Goal: Find specific page/section: Find specific page/section

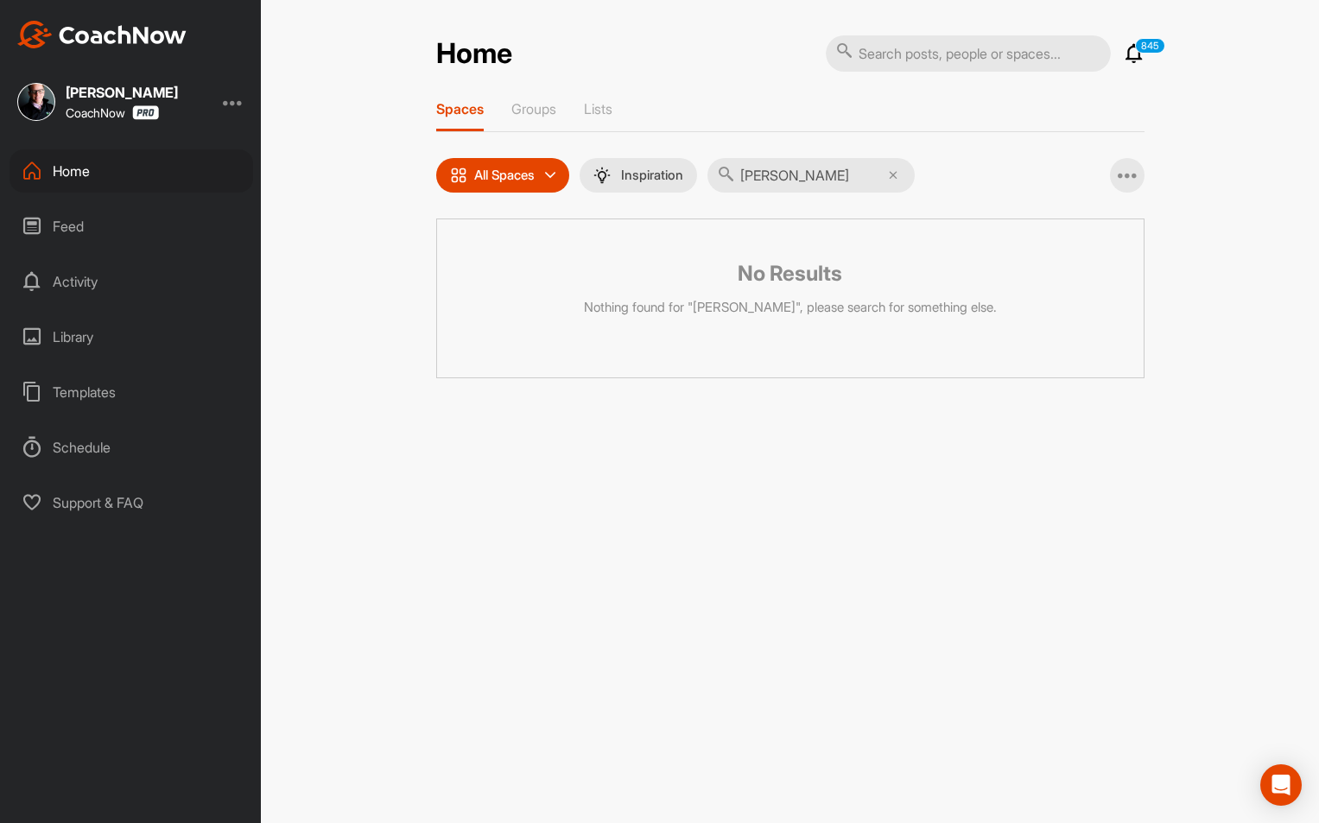
click at [797, 181] on input "[PERSON_NAME]" at bounding box center [810, 175] width 207 height 35
type input "[PERSON_NAME]"
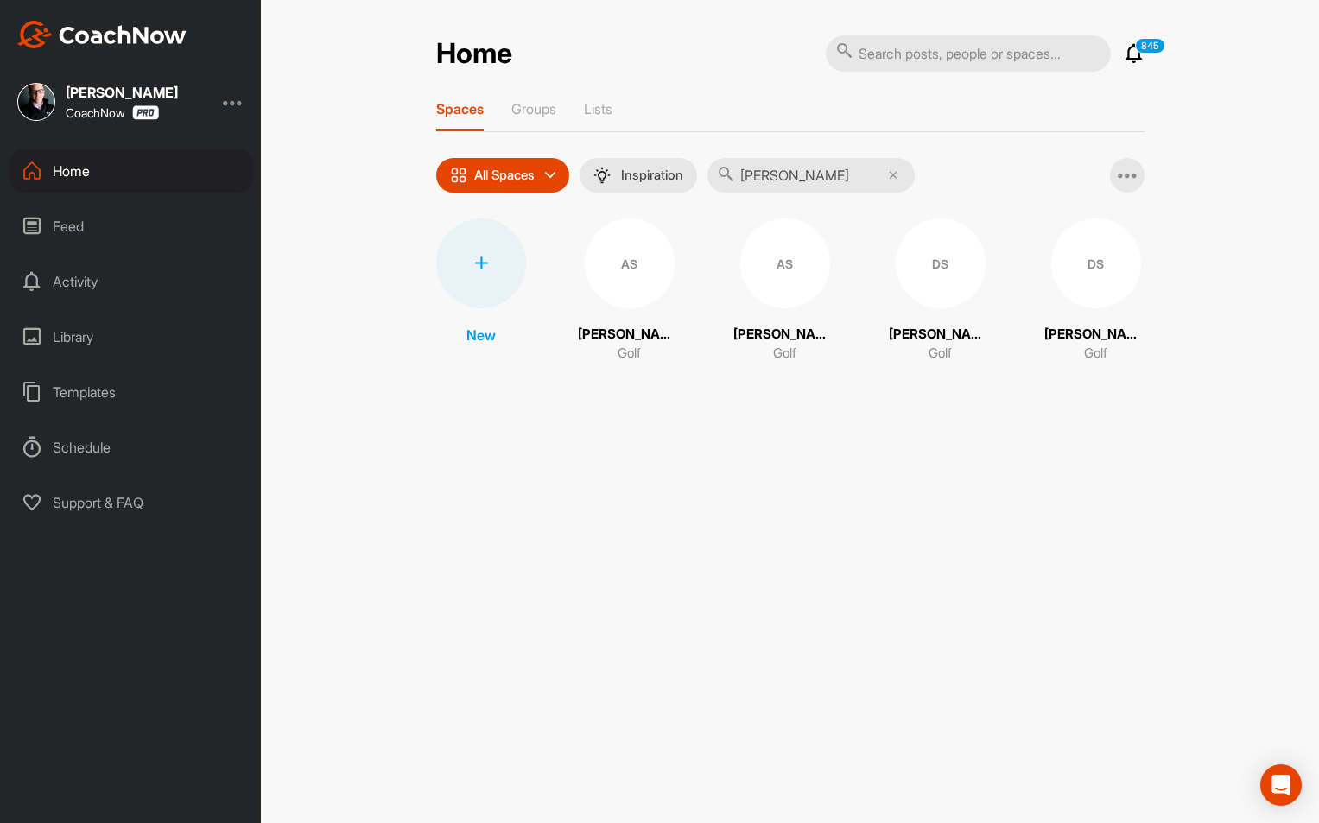
click at [950, 257] on div "DS" at bounding box center [941, 264] width 90 height 90
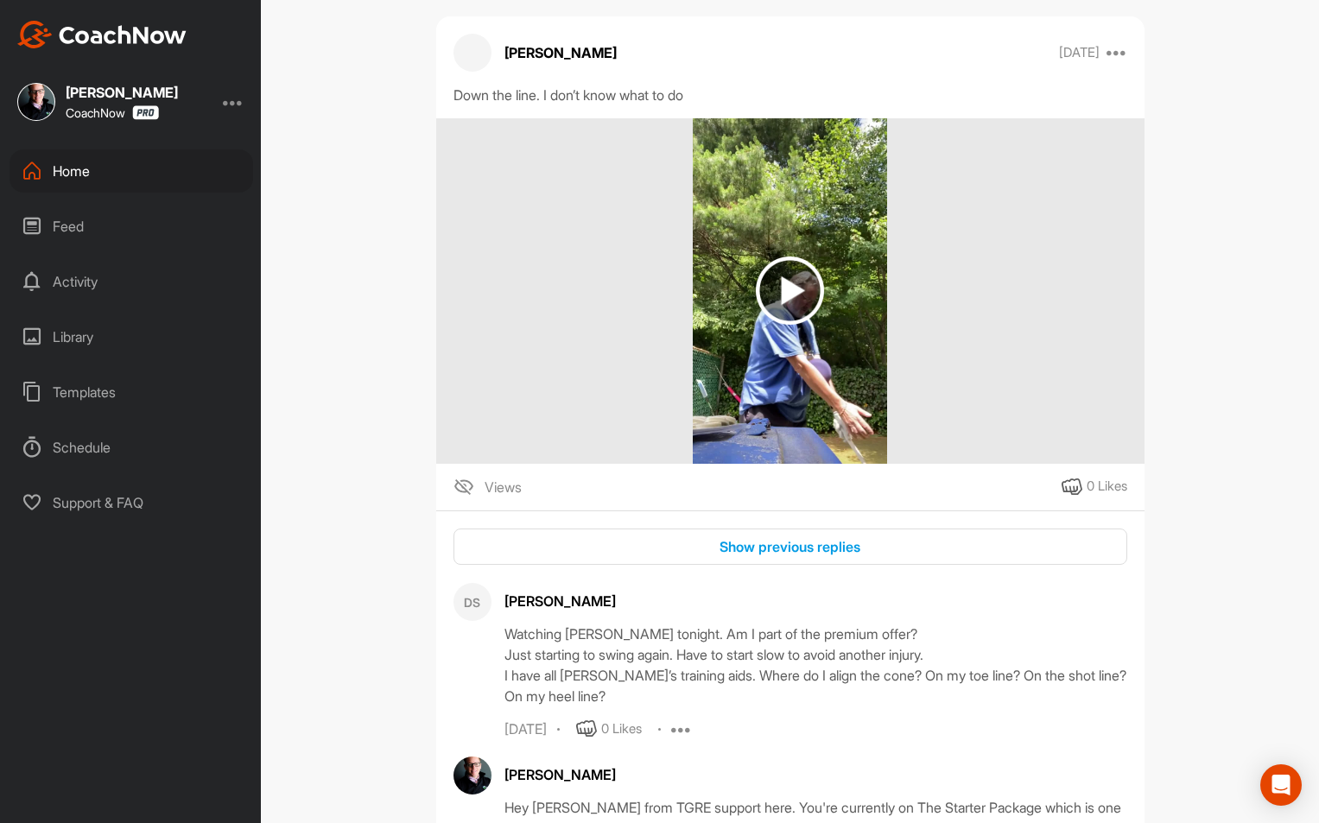
scroll to position [161, 0]
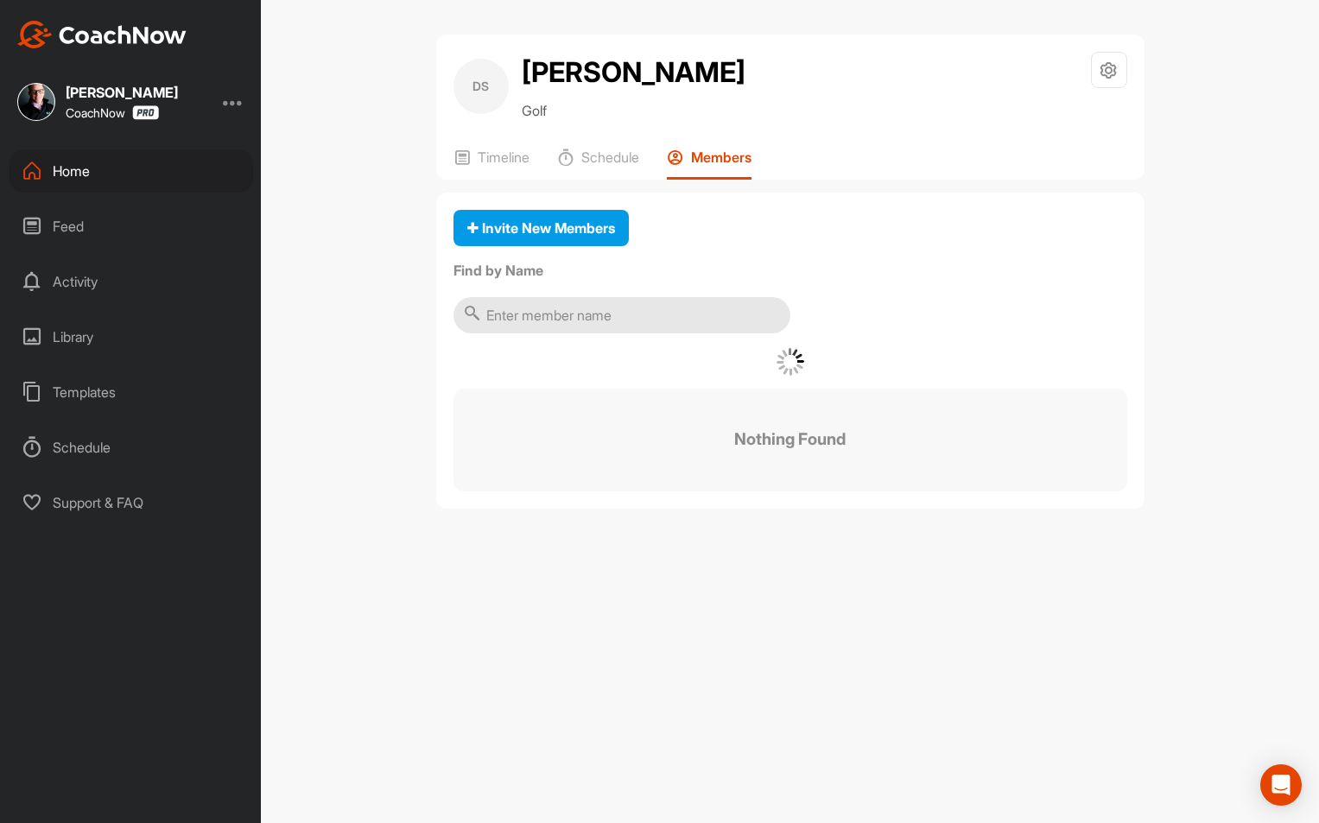
click at [746, 157] on p "Members" at bounding box center [721, 157] width 60 height 17
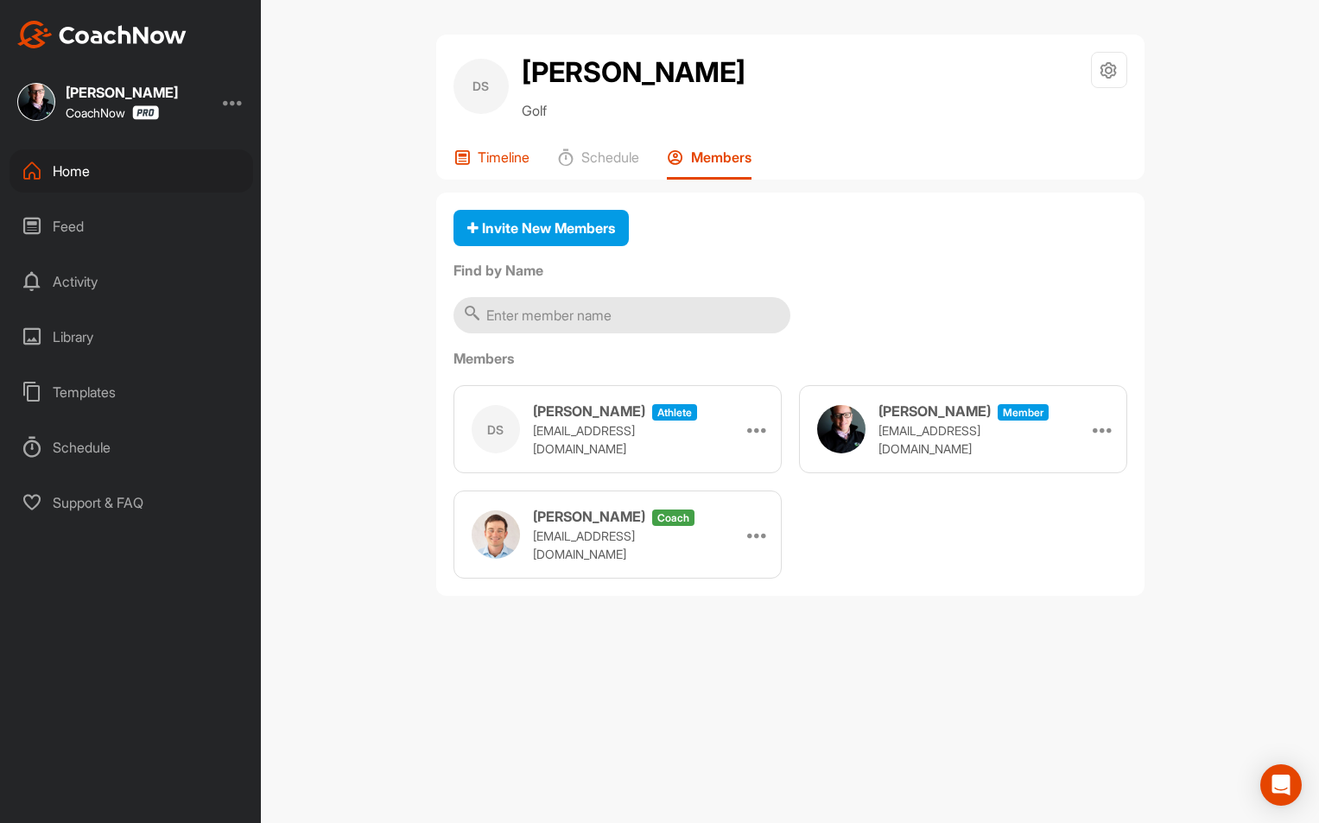
click at [499, 153] on p "Timeline" at bounding box center [504, 157] width 52 height 17
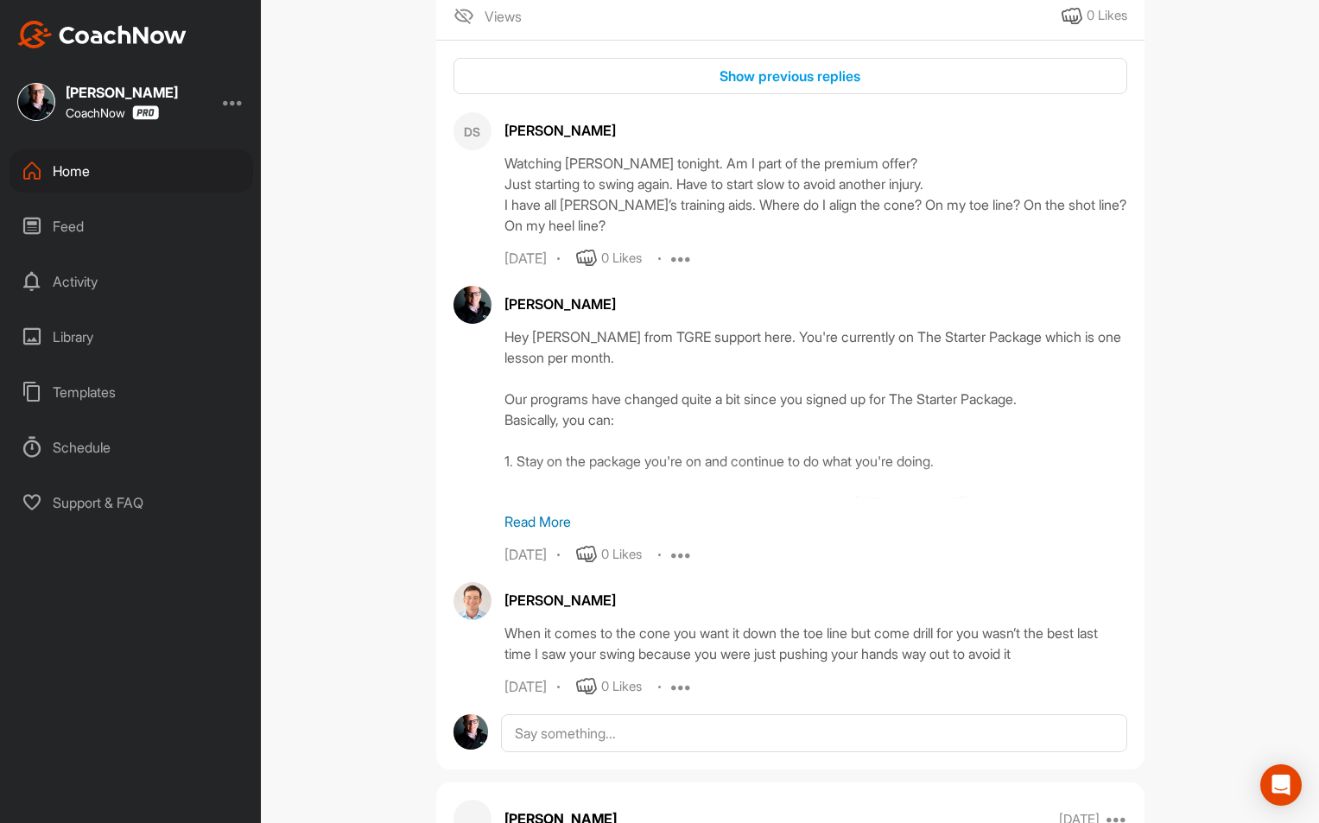
scroll to position [783, 0]
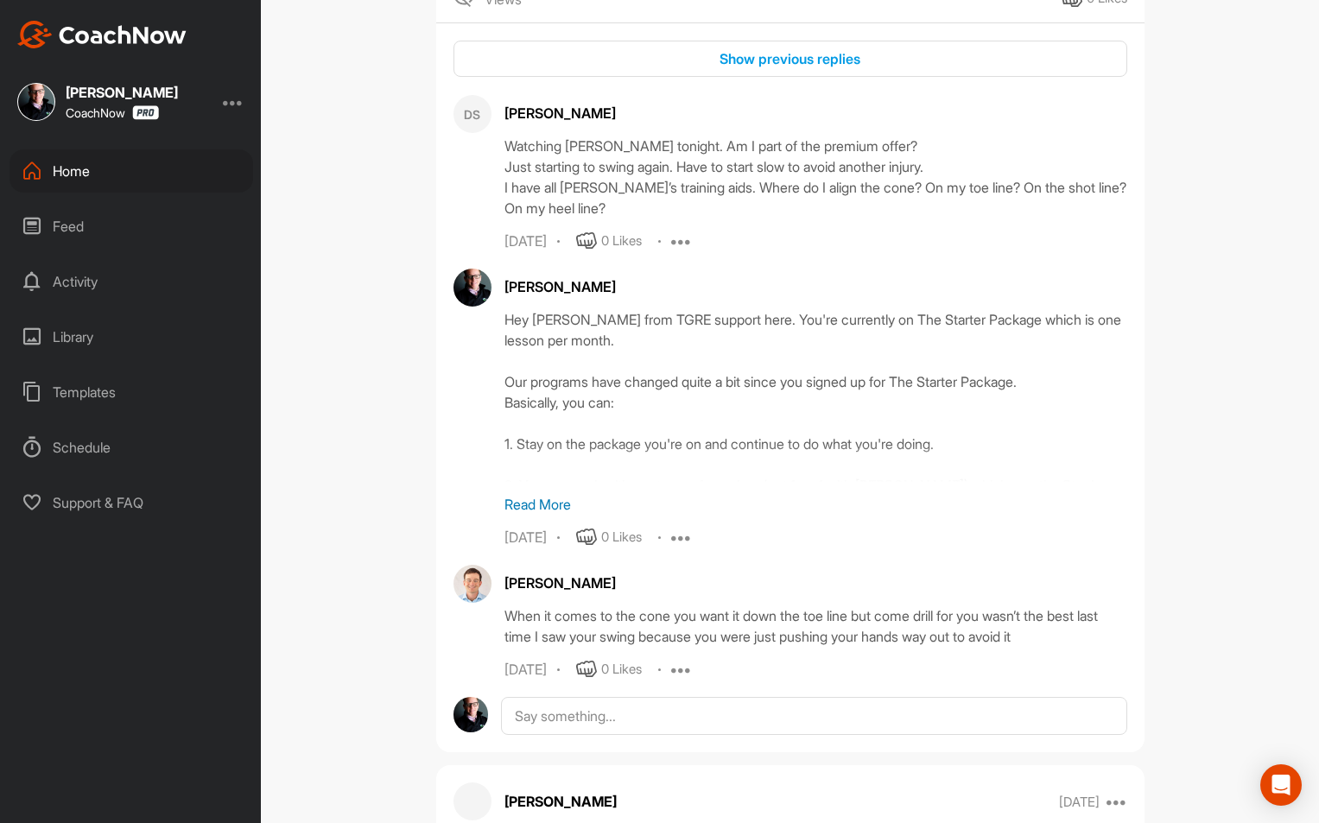
click at [520, 506] on p "Read More" at bounding box center [815, 504] width 623 height 21
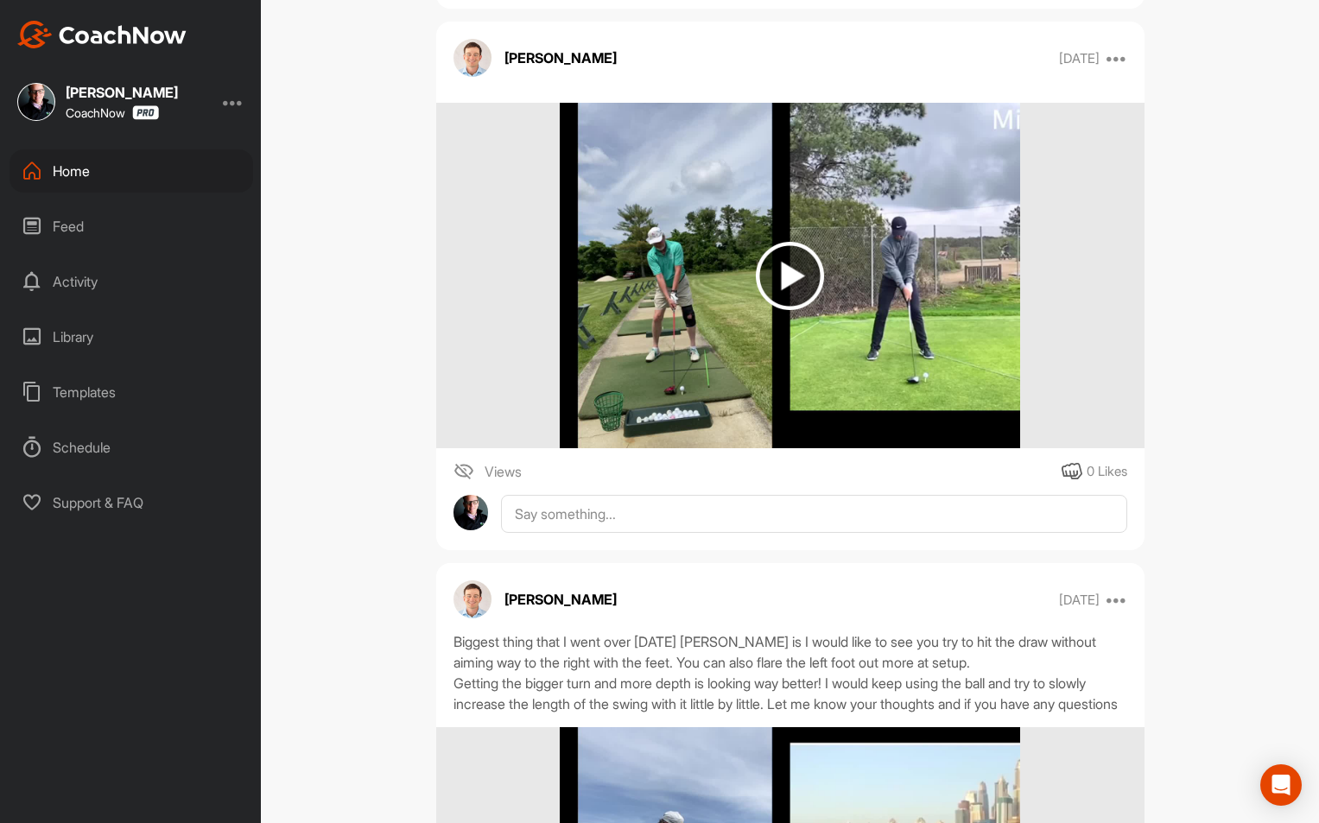
scroll to position [2334, 0]
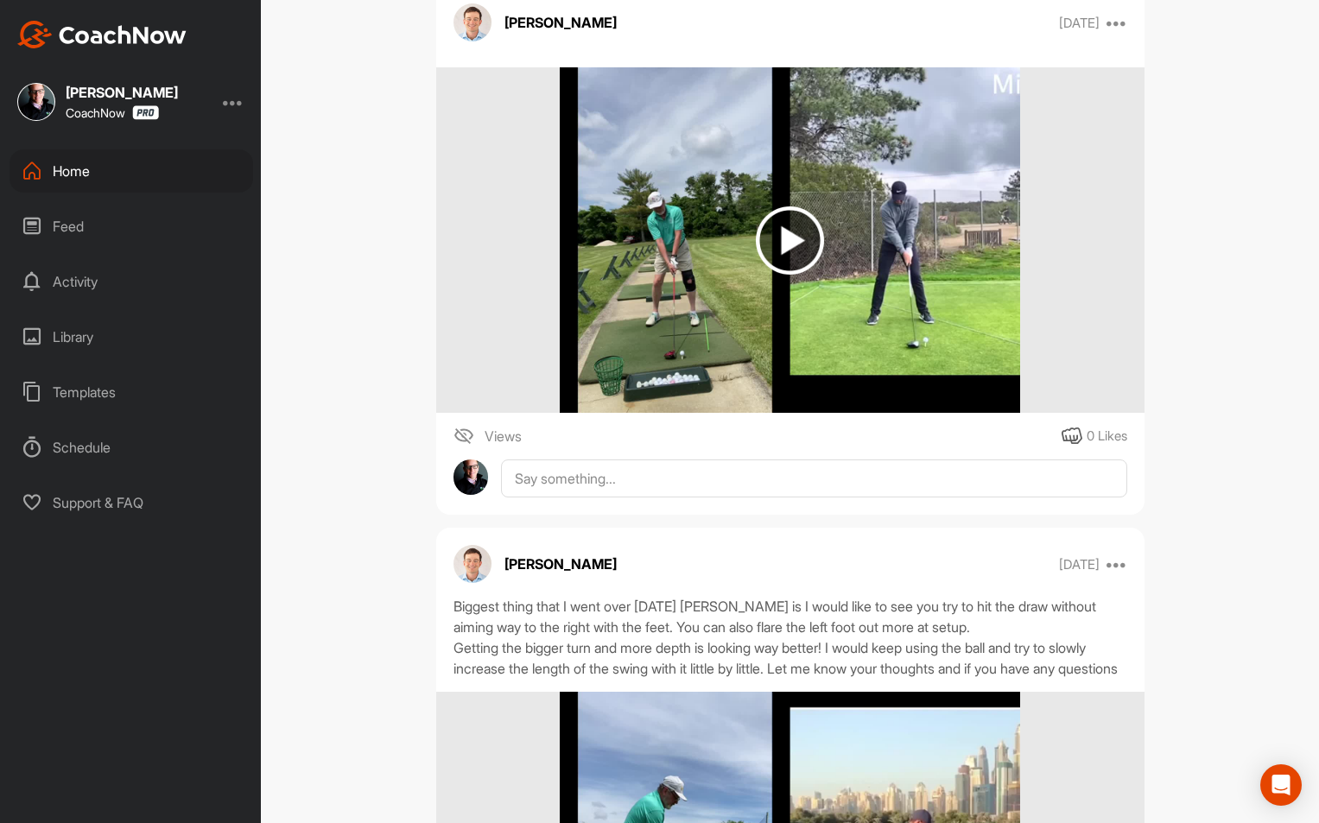
click at [217, 105] on div "[PERSON_NAME] CoachNow" at bounding box center [130, 102] width 261 height 38
click at [232, 105] on div at bounding box center [233, 102] width 21 height 21
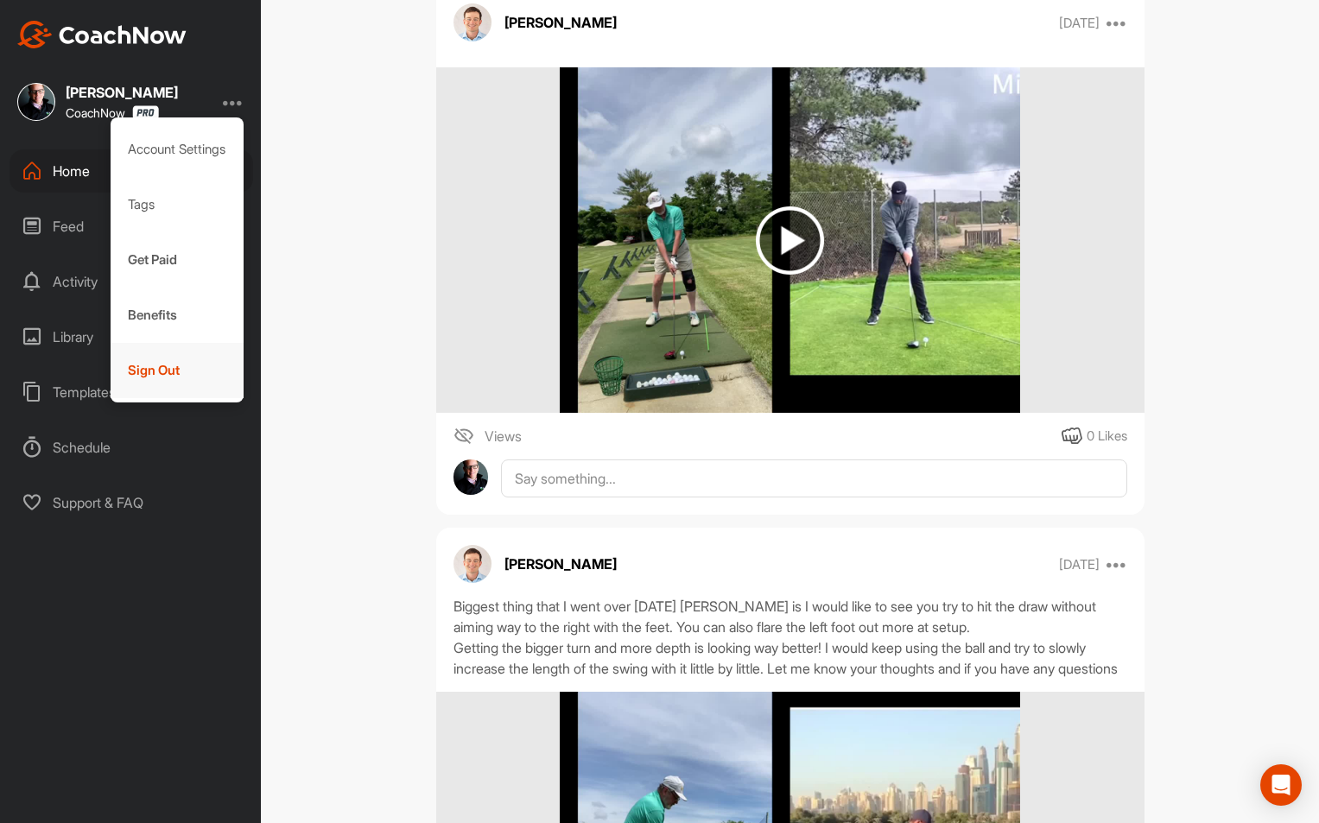
click at [160, 352] on div "Sign Out" at bounding box center [178, 370] width 134 height 55
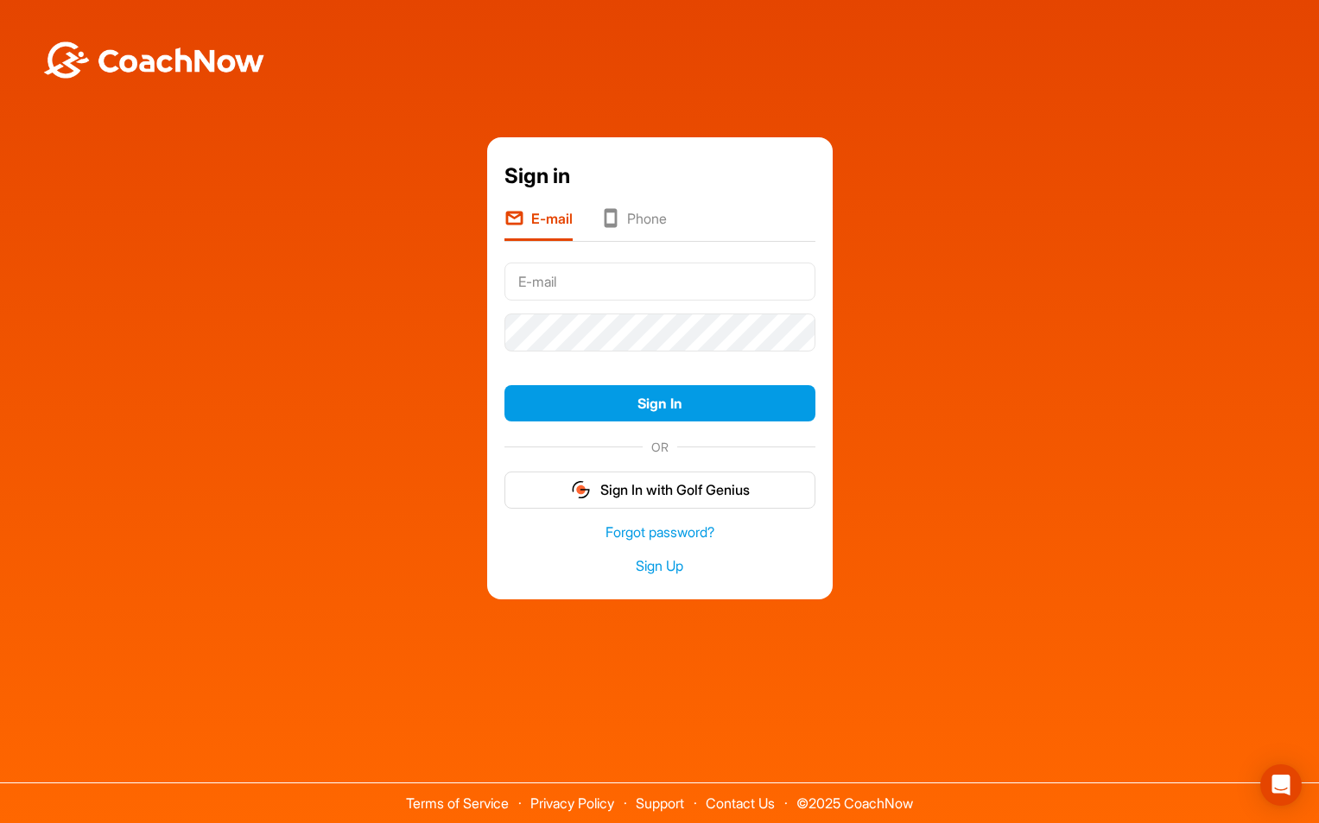
click at [689, 271] on input "text" at bounding box center [659, 282] width 311 height 38
click at [704, 296] on input "dom" at bounding box center [659, 282] width 311 height 38
type input "[EMAIL_ADDRESS][DOMAIN_NAME]"
click at [504, 385] on button "Sign In" at bounding box center [659, 403] width 311 height 37
